Goal: Navigation & Orientation: Find specific page/section

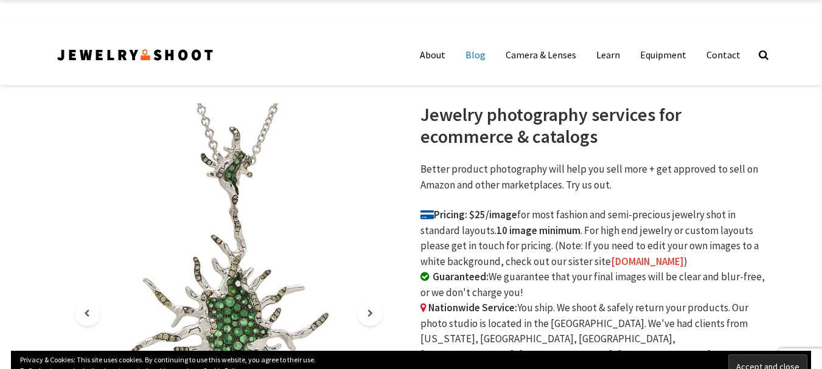
click at [482, 57] on link "Blog" at bounding box center [476, 55] width 38 height 24
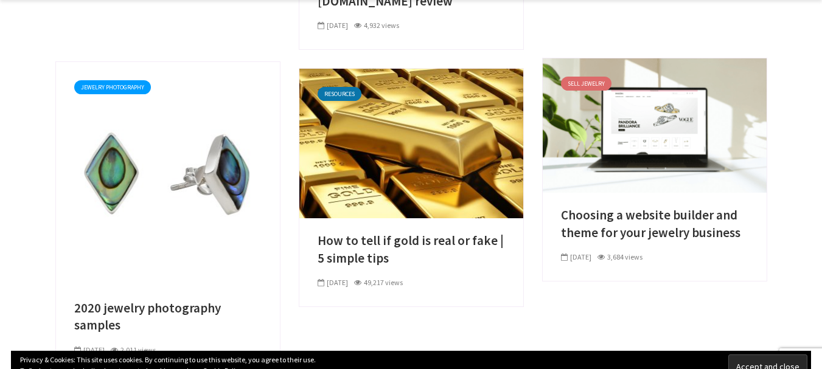
scroll to position [791, 0]
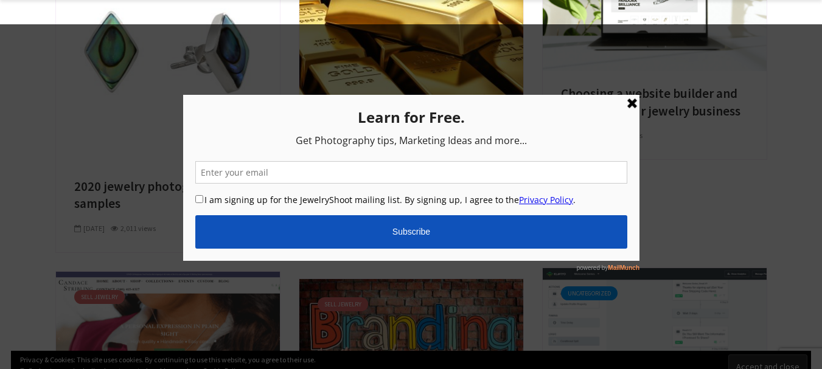
click at [60, 108] on div at bounding box center [411, 184] width 822 height 369
